Goal: Navigation & Orientation: Understand site structure

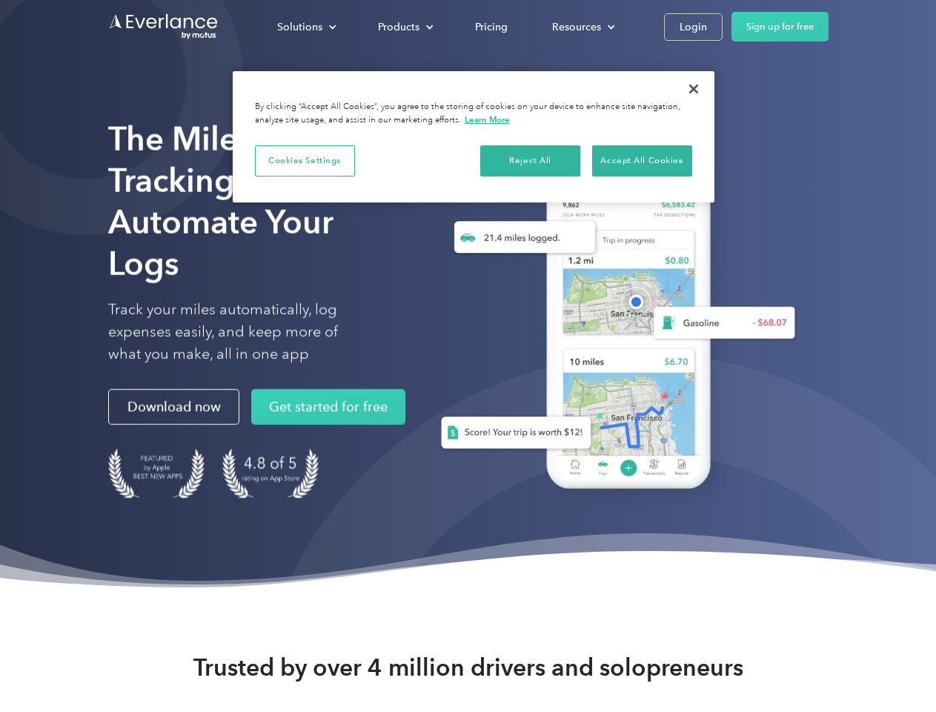
click at [306, 27] on div "Solutions" at bounding box center [299, 27] width 45 height 19
click at [404, 27] on div "Products" at bounding box center [399, 27] width 42 height 19
click at [582, 27] on div "Resources" at bounding box center [576, 27] width 49 height 19
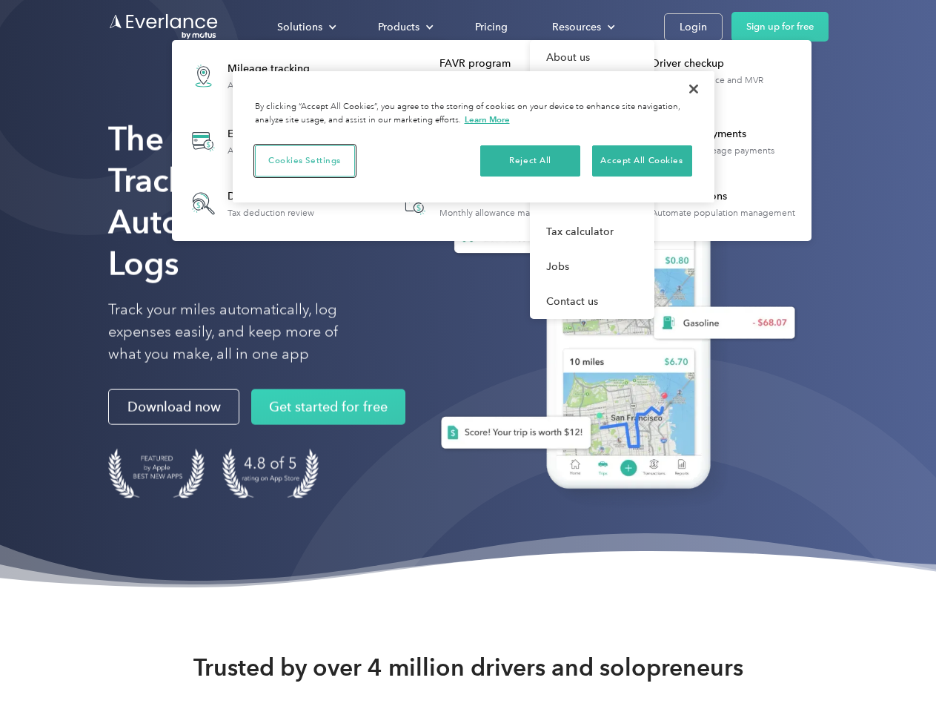
click at [305, 160] on button "Cookies Settings" at bounding box center [305, 160] width 100 height 31
click at [531, 160] on button "Reject All" at bounding box center [530, 160] width 100 height 31
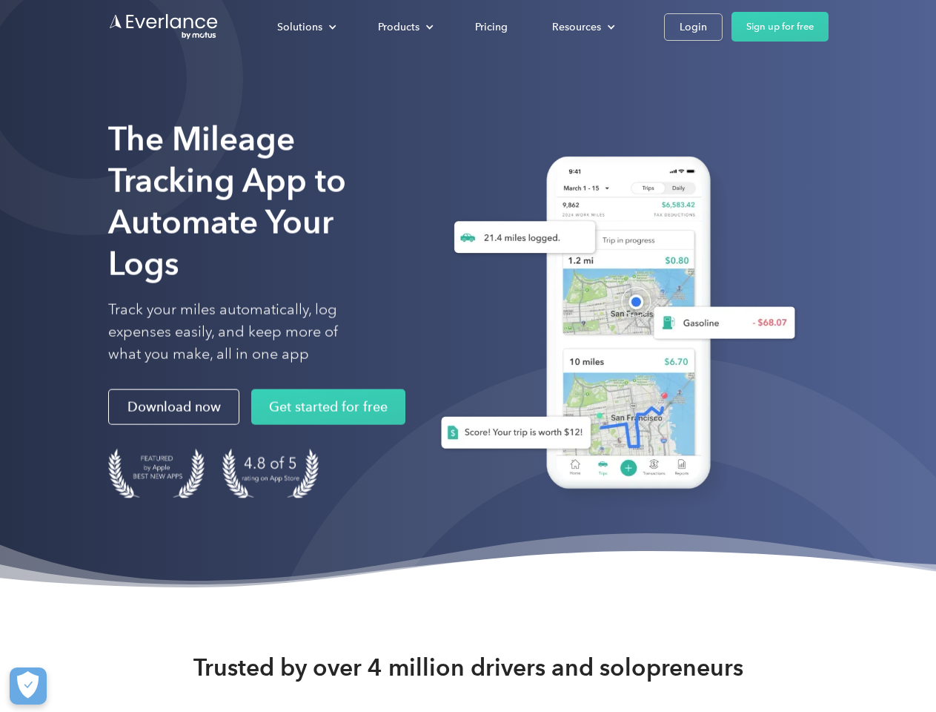
click at [694, 89] on div "The Mileage Tracking App to Automate Your Logs Track your miles automatically, …" at bounding box center [468, 296] width 936 height 593
